Goal: Task Accomplishment & Management: Use online tool/utility

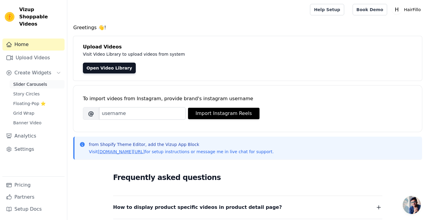
click at [37, 81] on span "Slider Carousels" at bounding box center [30, 84] width 34 height 6
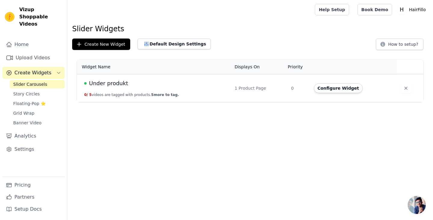
click at [109, 86] on span "Under produkt" at bounding box center [108, 83] width 39 height 8
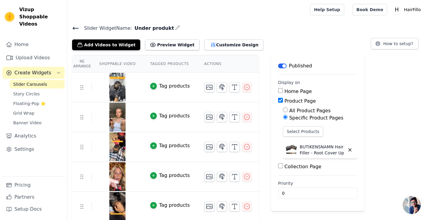
scroll to position [1, 0]
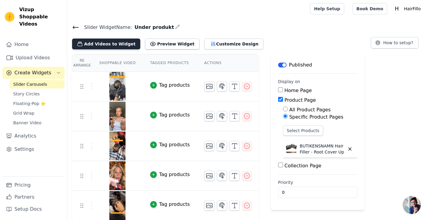
click at [108, 47] on button "Add Videos to Widget" at bounding box center [106, 43] width 68 height 11
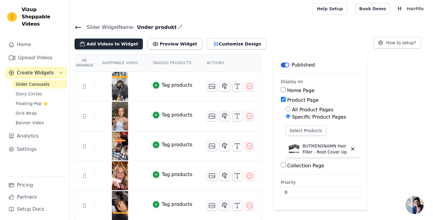
scroll to position [0, 0]
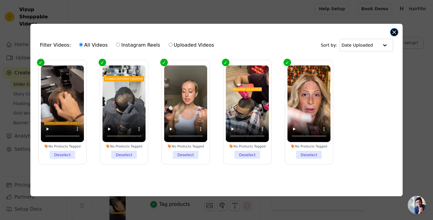
click at [392, 31] on button "Close modal" at bounding box center [393, 32] width 7 height 7
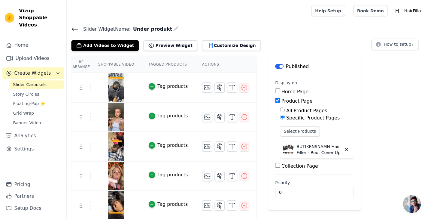
scroll to position [1, 0]
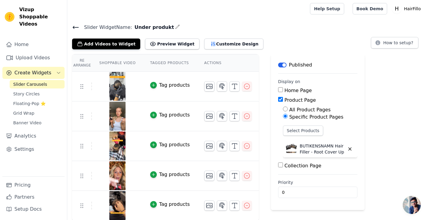
click at [278, 90] on input "Home Page" at bounding box center [280, 89] width 5 height 5
checkbox input "true"
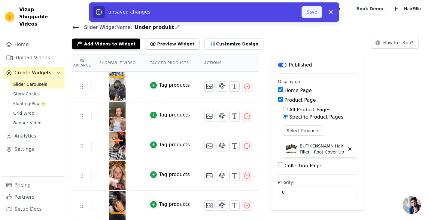
click at [316, 11] on button "Save" at bounding box center [312, 11] width 20 height 11
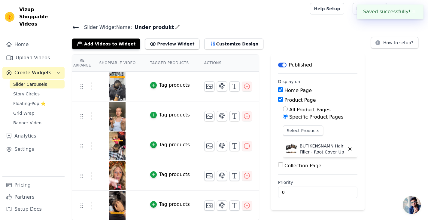
click at [316, 11] on div "Help Setup Book Demo Open user menu H HairFillo Settings Help Docs Sign out" at bounding box center [247, 8] width 361 height 19
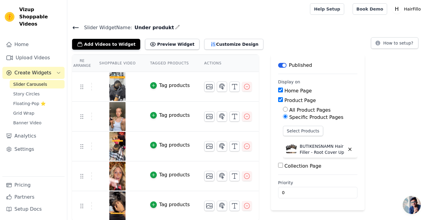
scroll to position [0, 0]
